Goal: Transaction & Acquisition: Download file/media

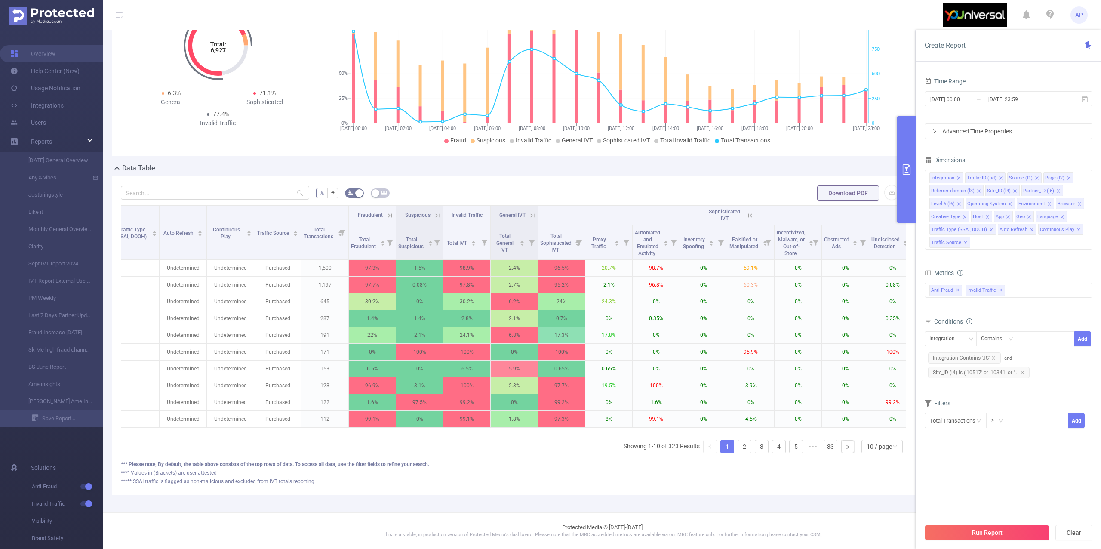
scroll to position [0, 704]
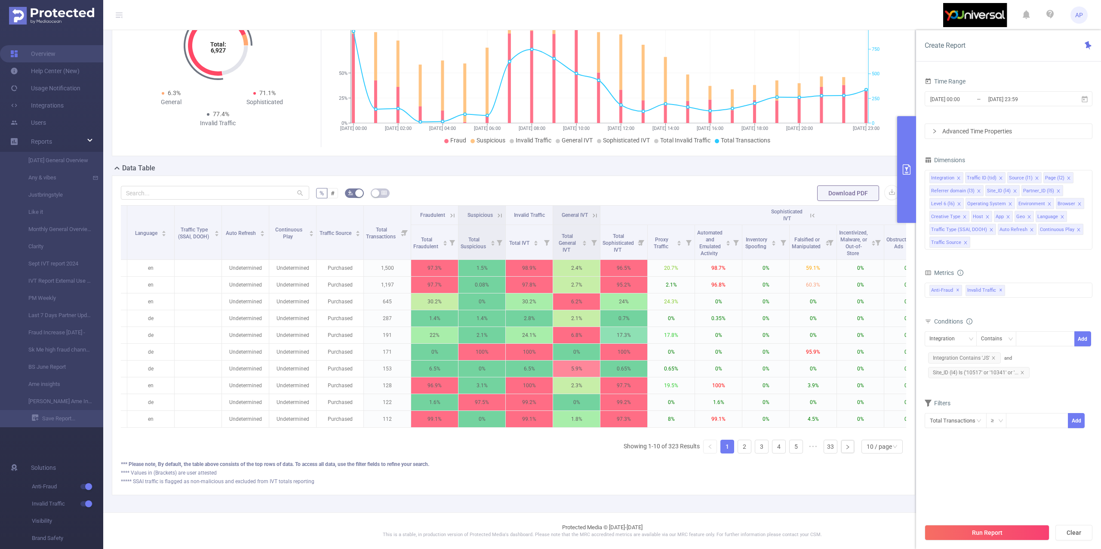
click at [805, 208] on div "Sophisticated IVT" at bounding box center [787, 215] width 38 height 14
click at [811, 212] on icon at bounding box center [813, 216] width 8 height 8
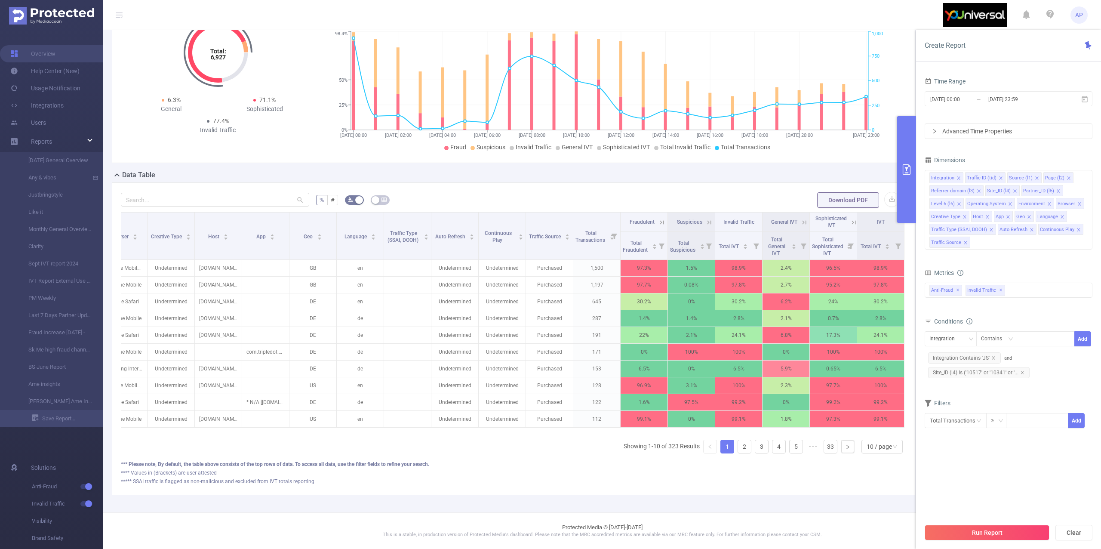
scroll to position [111, 0]
drag, startPoint x: 650, startPoint y: 211, endPoint x: 665, endPoint y: 213, distance: 15.2
click at [658, 219] on icon at bounding box center [662, 223] width 8 height 8
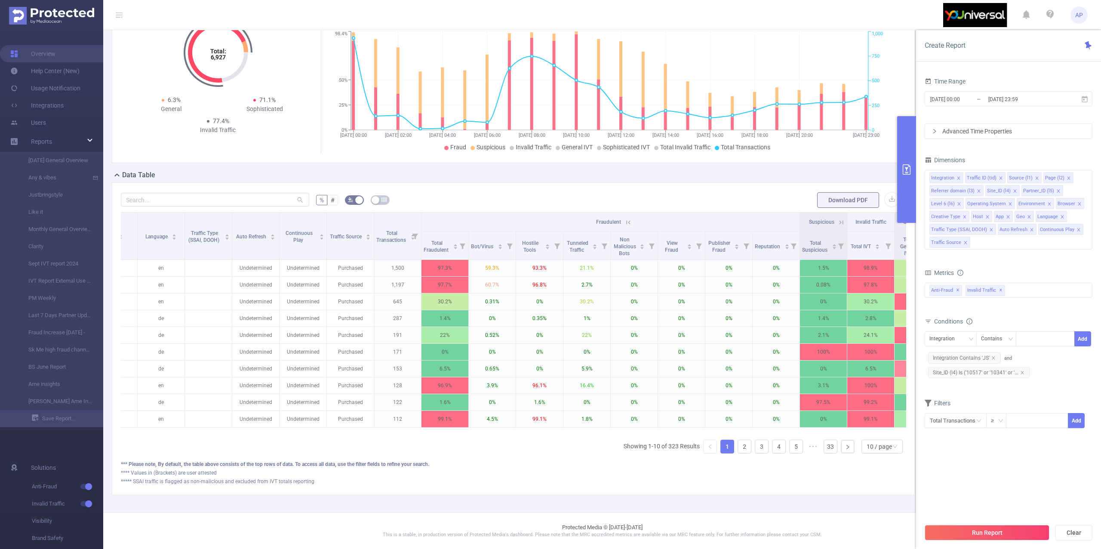
scroll to position [0, 740]
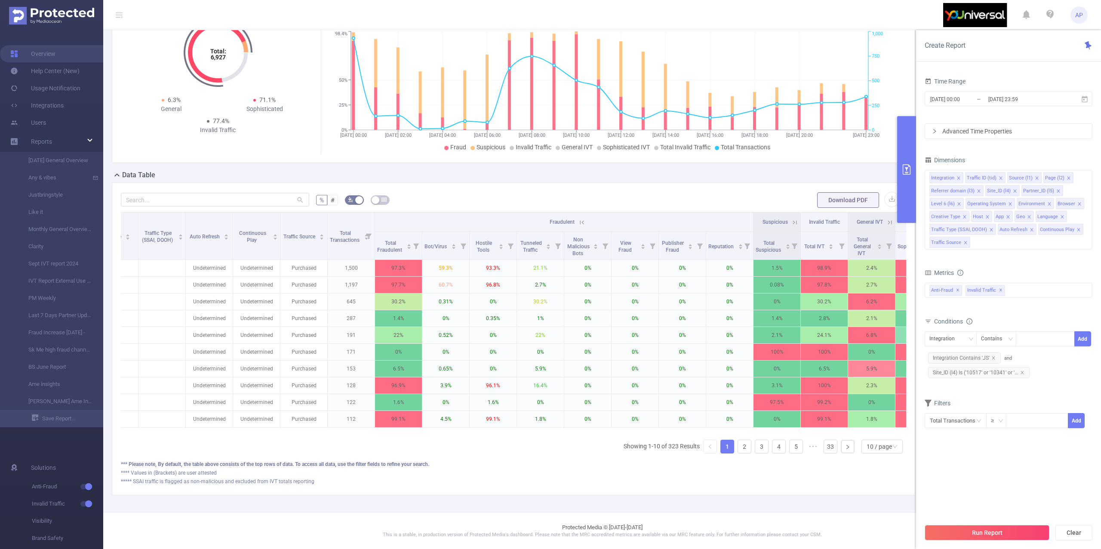
click at [890, 219] on icon at bounding box center [890, 223] width 8 height 8
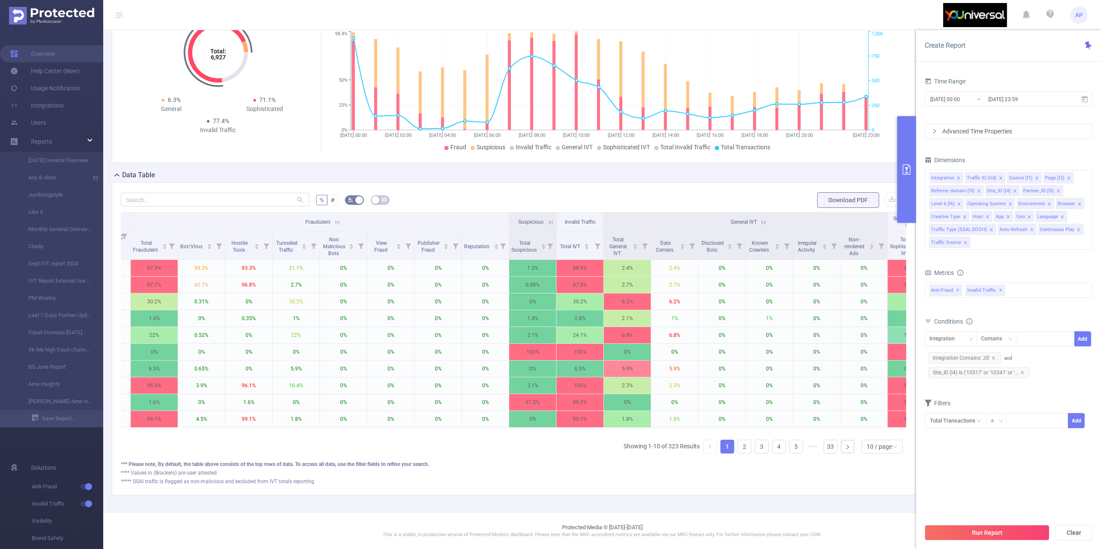
scroll to position [0, 1071]
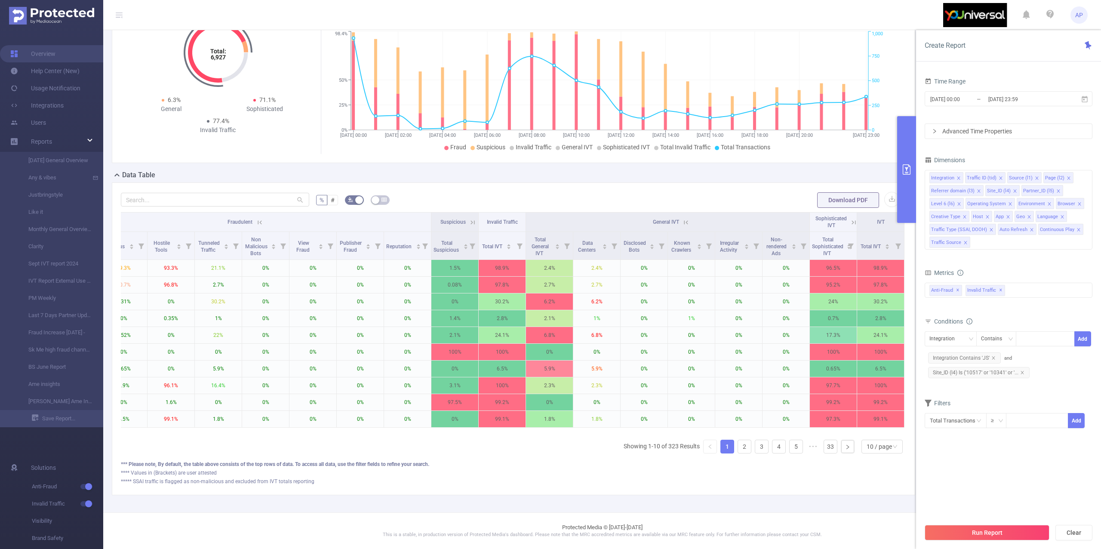
click at [850, 219] on icon at bounding box center [854, 223] width 8 height 8
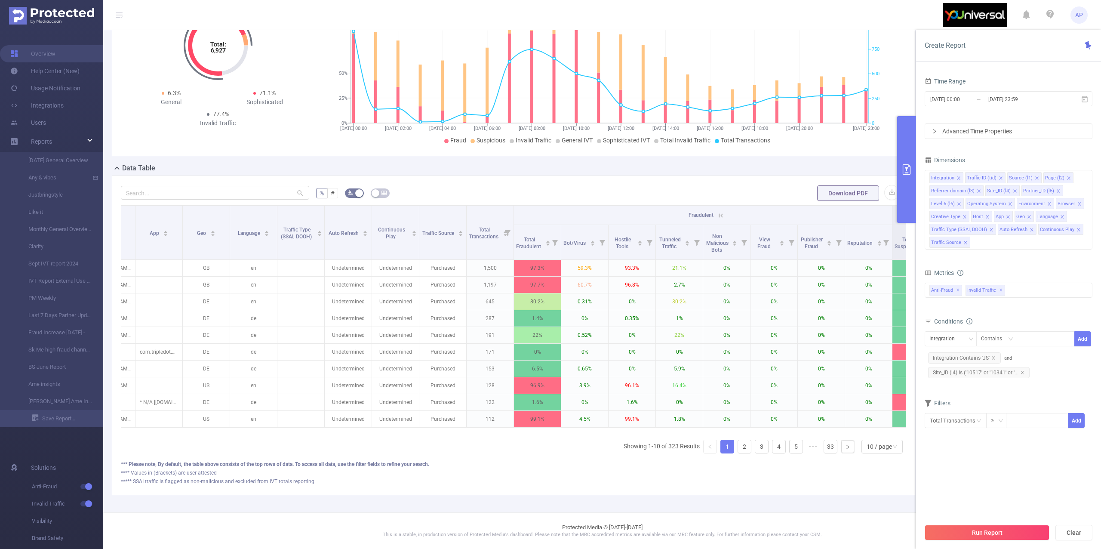
scroll to position [0, 598]
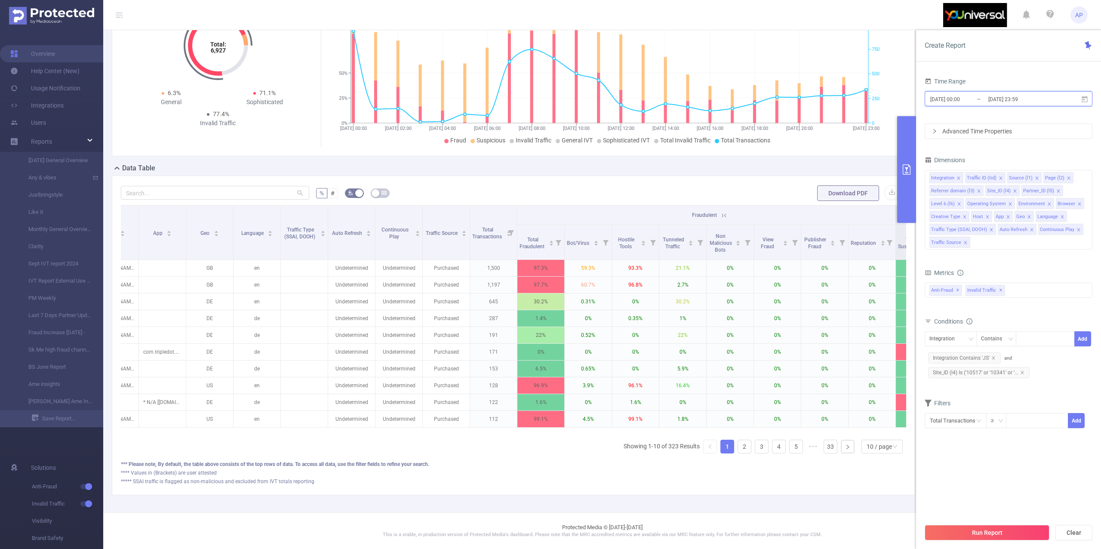
click at [1083, 102] on icon at bounding box center [1085, 99] width 8 height 8
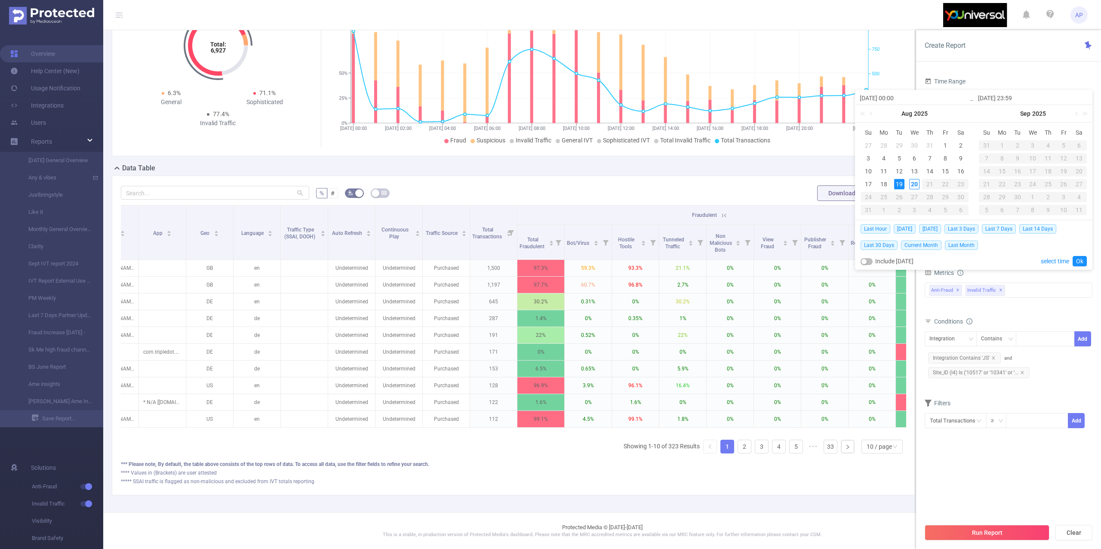
click at [1083, 102] on input "[DATE] 23:59" at bounding box center [1033, 98] width 110 height 10
click at [1030, 80] on div "Time Range" at bounding box center [1009, 82] width 168 height 14
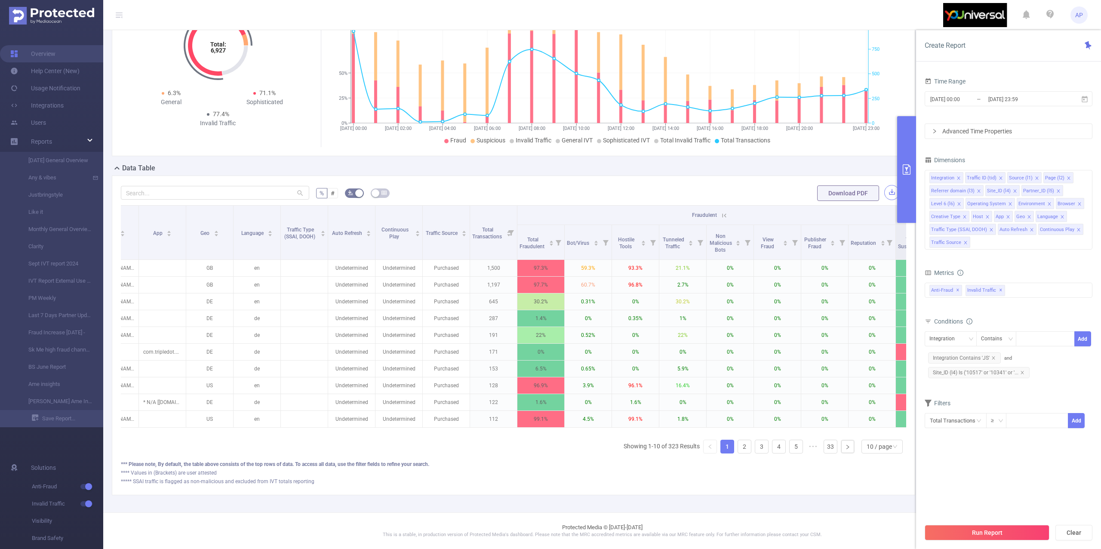
click at [885, 190] on button "button" at bounding box center [891, 192] width 15 height 15
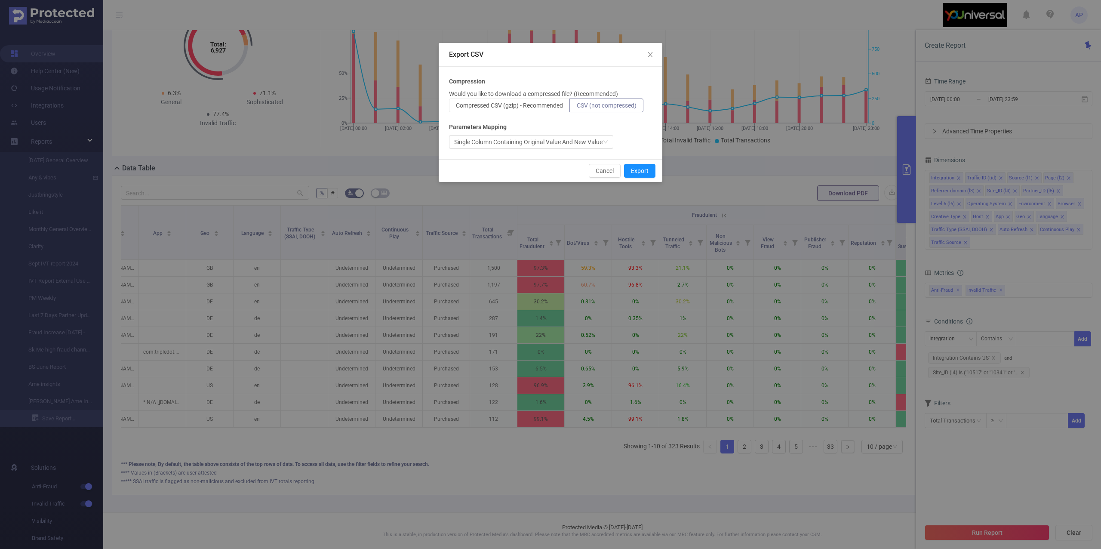
click at [597, 102] on span "CSV (not compressed)" at bounding box center [607, 105] width 60 height 7
click at [577, 108] on input "CSV (not compressed)" at bounding box center [577, 108] width 0 height 0
click at [642, 169] on button "Export" at bounding box center [639, 171] width 31 height 14
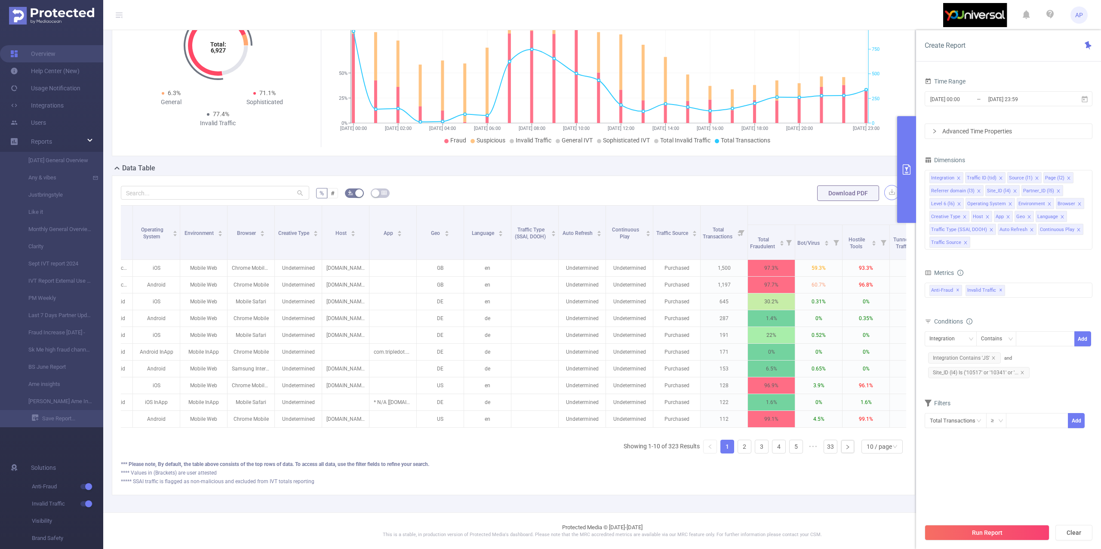
scroll to position [0, 466]
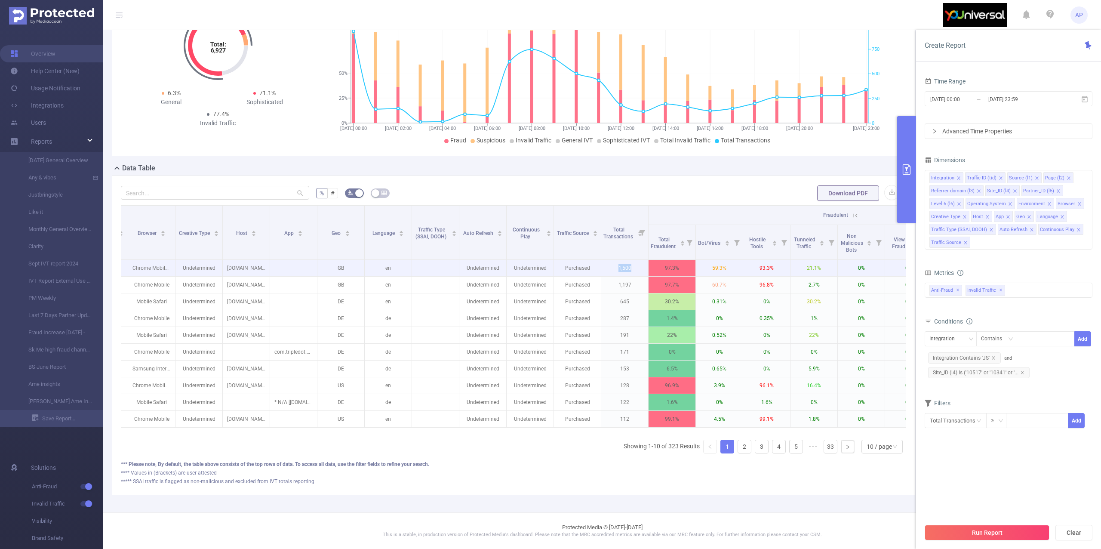
drag, startPoint x: 619, startPoint y: 262, endPoint x: 641, endPoint y: 262, distance: 22.4
click at [641, 262] on p "1,500" at bounding box center [624, 268] width 47 height 16
click at [613, 265] on p "1,500" at bounding box center [624, 268] width 47 height 16
drag, startPoint x: 615, startPoint y: 263, endPoint x: 642, endPoint y: 264, distance: 27.5
click at [642, 264] on p "1,500" at bounding box center [624, 268] width 47 height 16
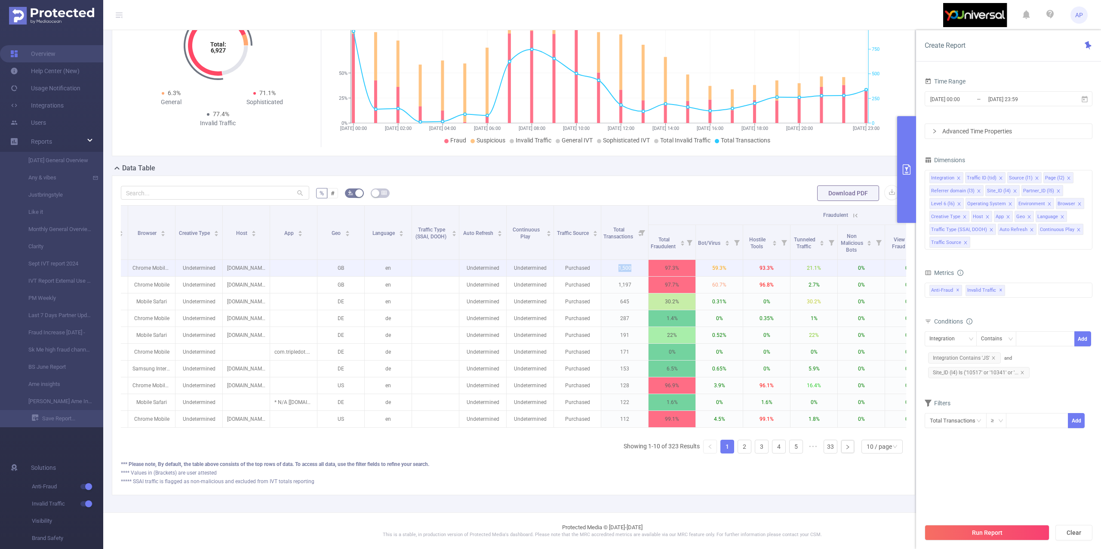
click at [633, 260] on p "1,500" at bounding box center [624, 268] width 47 height 16
click at [618, 266] on p "1,500" at bounding box center [624, 268] width 47 height 16
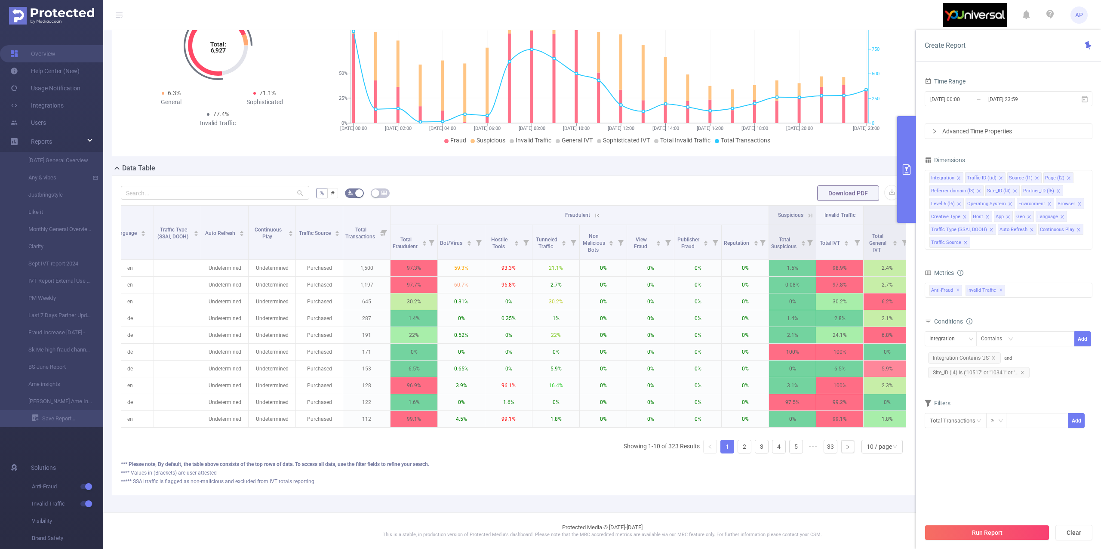
scroll to position [0, 741]
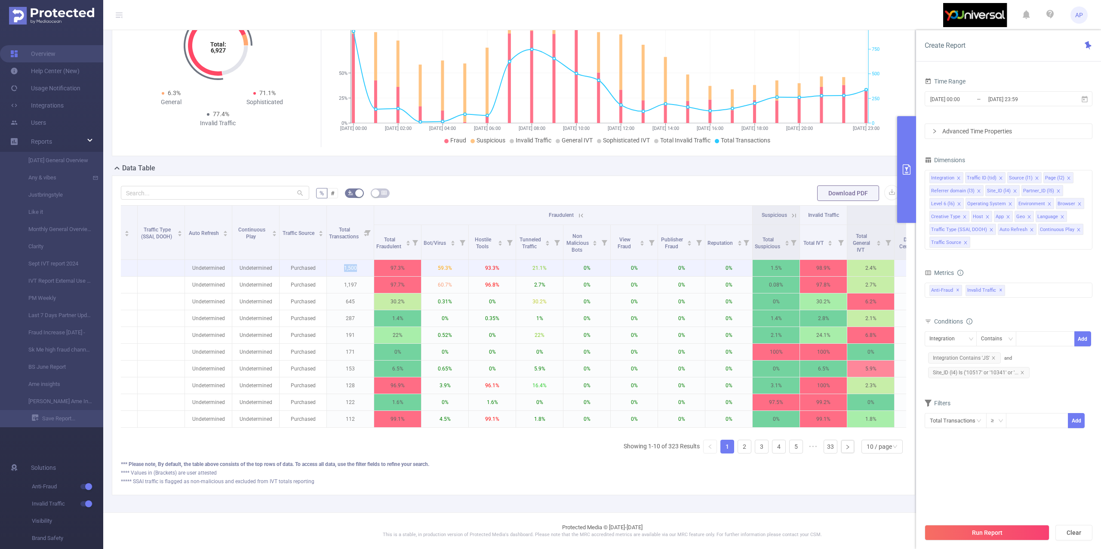
drag, startPoint x: 345, startPoint y: 262, endPoint x: 370, endPoint y: 262, distance: 24.9
click at [370, 262] on p "1,500" at bounding box center [350, 268] width 47 height 16
drag, startPoint x: 924, startPoint y: 140, endPoint x: 990, endPoint y: 230, distance: 111.3
click at [1000, 234] on div "Time Range [DATE] 00:00 _ [DATE] 23:59 Advanced Time Properties Dimensions Inte…" at bounding box center [1008, 315] width 185 height 497
click at [979, 242] on div "Integration Traffic ID (tid) Source (l1) Page (l2) Referrer domain (l3) Site_ID…" at bounding box center [1009, 210] width 168 height 80
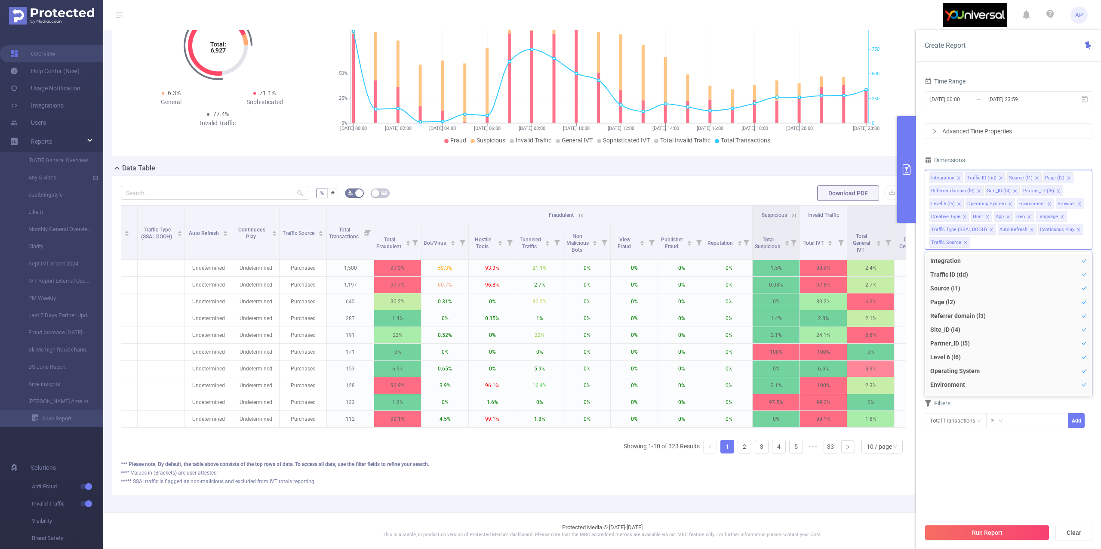
click at [1000, 152] on div "Time Range [DATE] 00:00 _ [DATE] 23:59 Advanced Time Properties Dimensions Inte…" at bounding box center [1009, 257] width 168 height 364
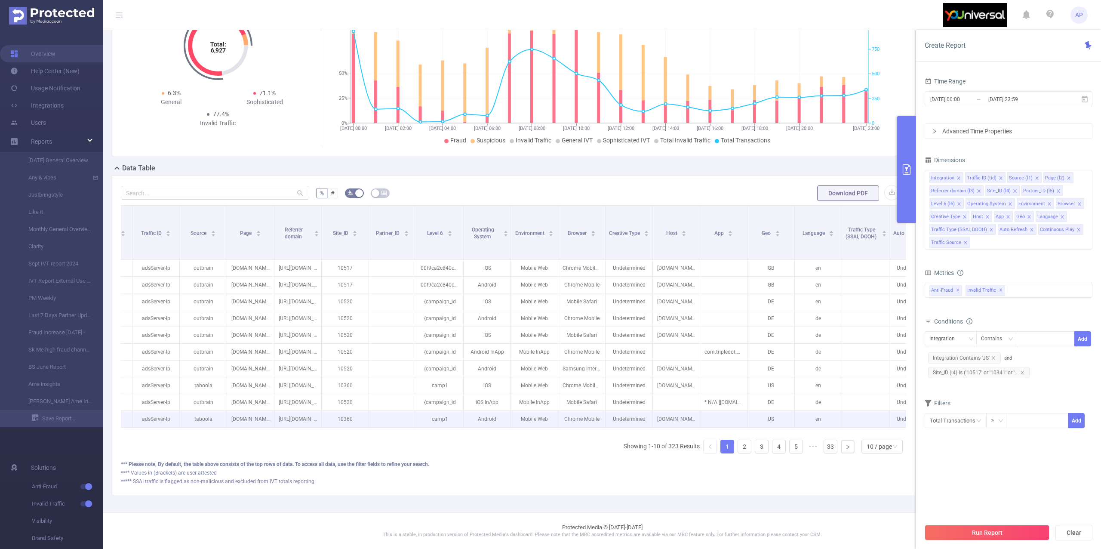
scroll to position [0, 33]
click at [1002, 243] on div "Integration Traffic ID (tid) Source (l1) Page (l2) Referrer domain (l3) Site_ID…" at bounding box center [1009, 210] width 168 height 80
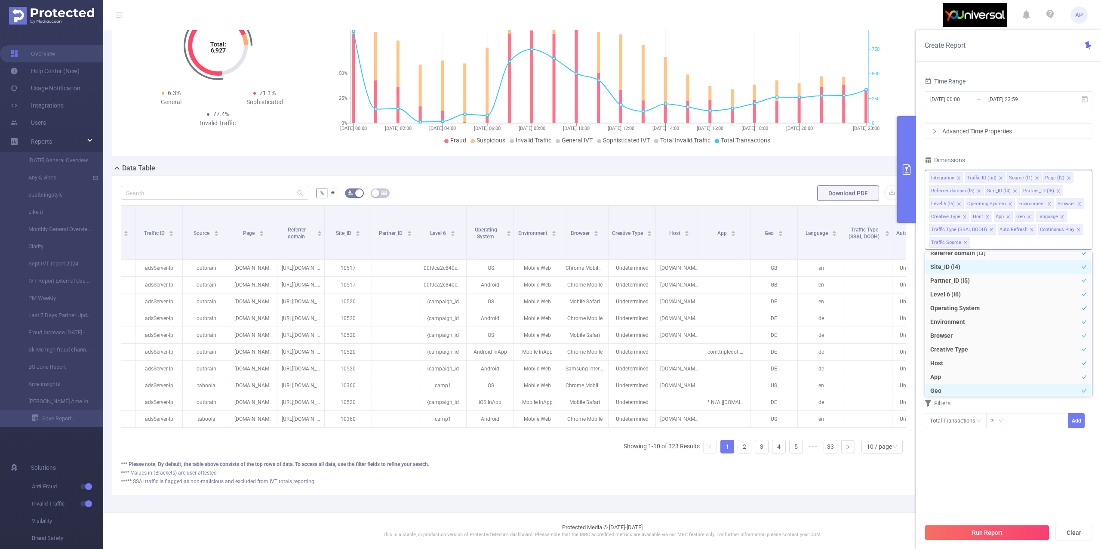
scroll to position [0, 0]
